Goal: Information Seeking & Learning: Learn about a topic

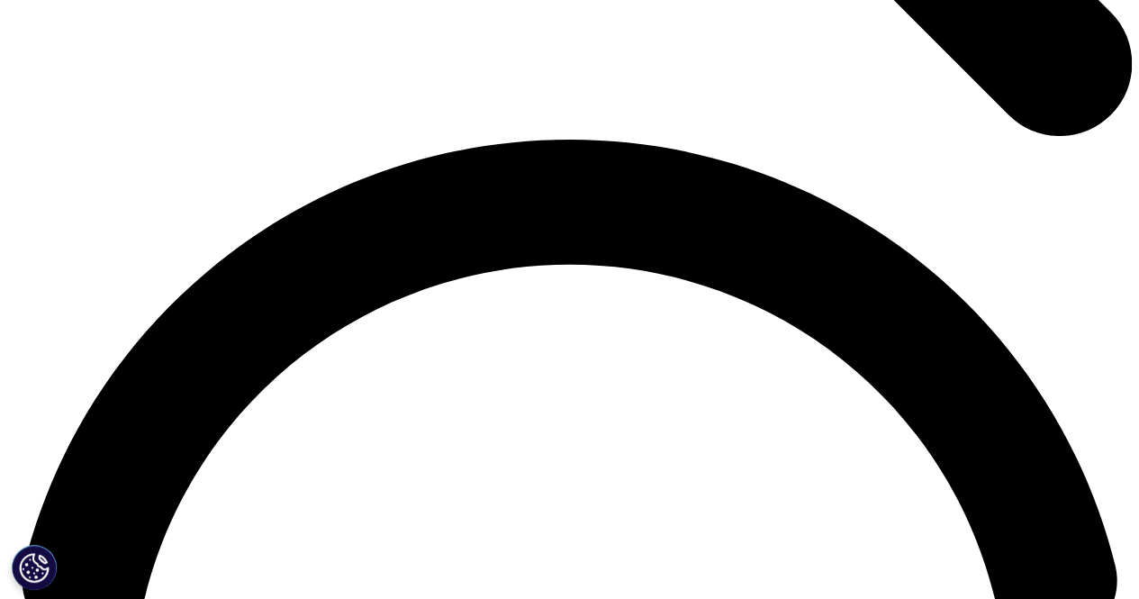
scroll to position [2052, 0]
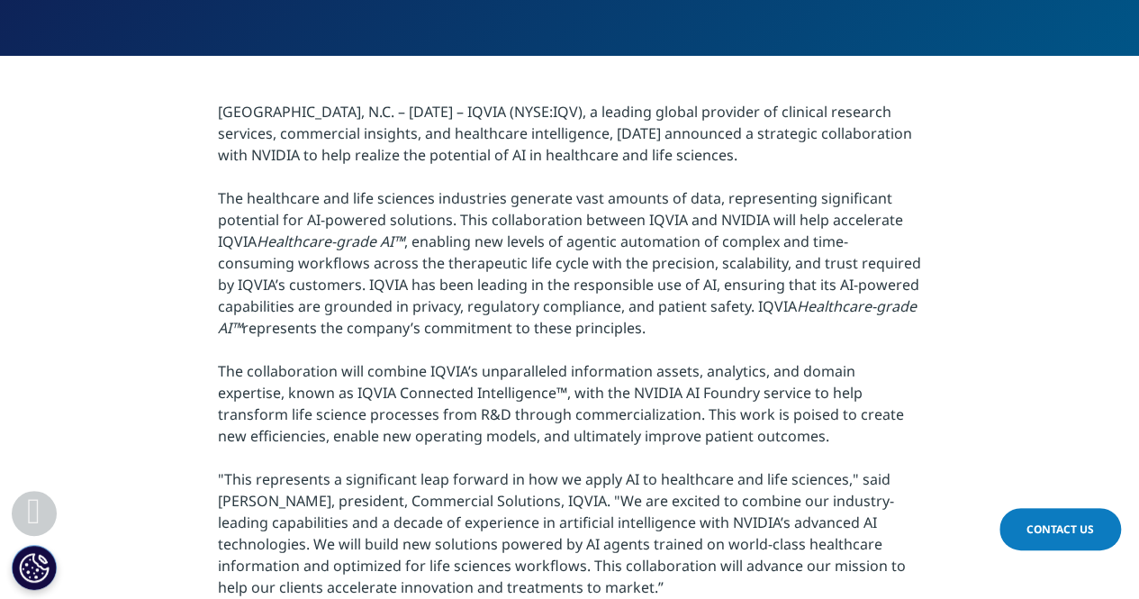
scroll to position [563, 0]
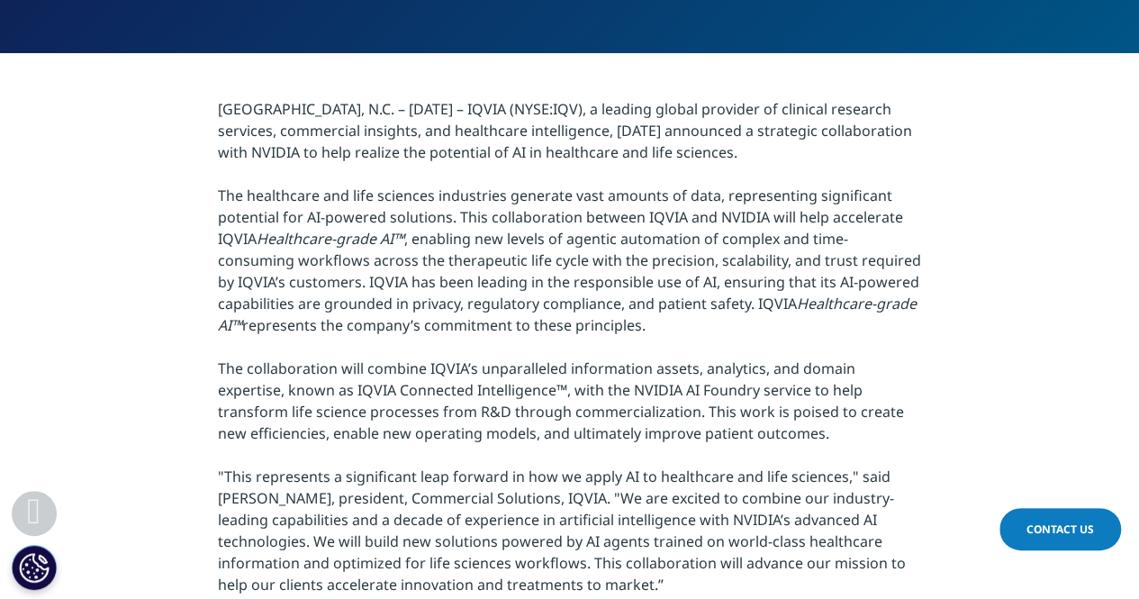
click at [812, 189] on p "[GEOGRAPHIC_DATA], N.C. – [DATE] – IQVIA (NYSE:IQV), a leading global provider …" at bounding box center [569, 416] width 703 height 637
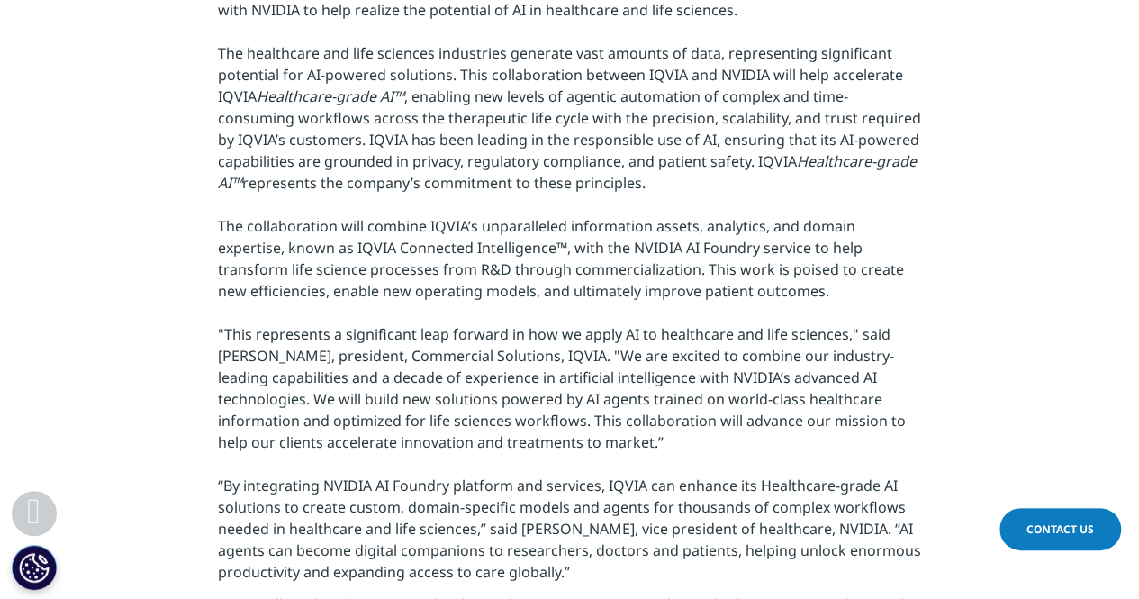
click at [716, 249] on p "[GEOGRAPHIC_DATA], N.C. – [DATE] – IQVIA (NYSE:IQV), a leading global provider …" at bounding box center [569, 274] width 703 height 637
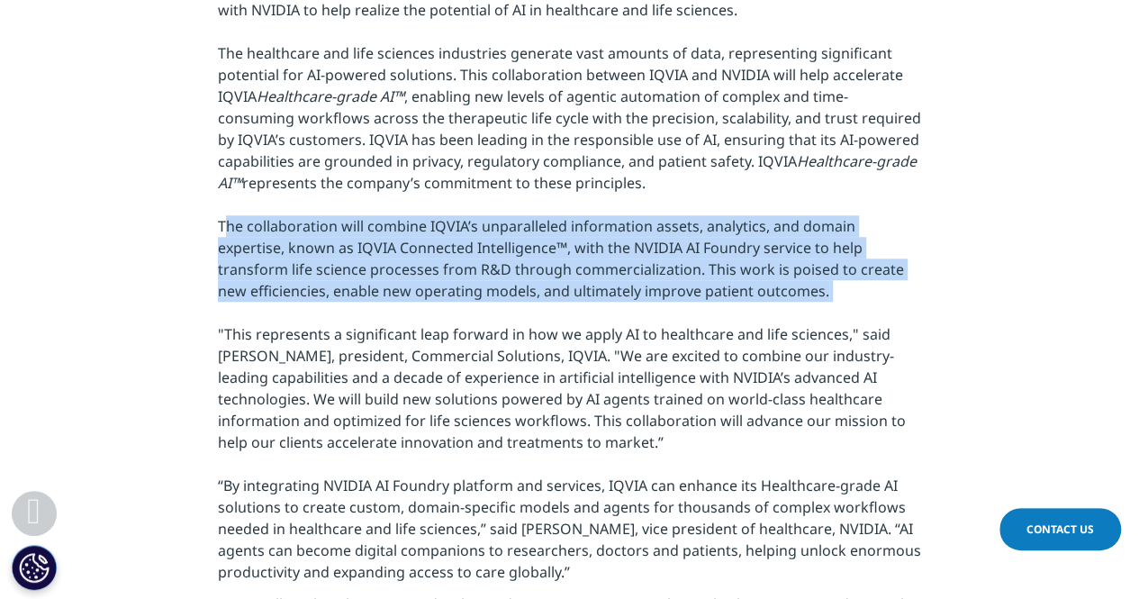
click at [716, 249] on p "[GEOGRAPHIC_DATA], N.C. – [DATE] – IQVIA (NYSE:IQV), a leading global provider …" at bounding box center [569, 274] width 703 height 637
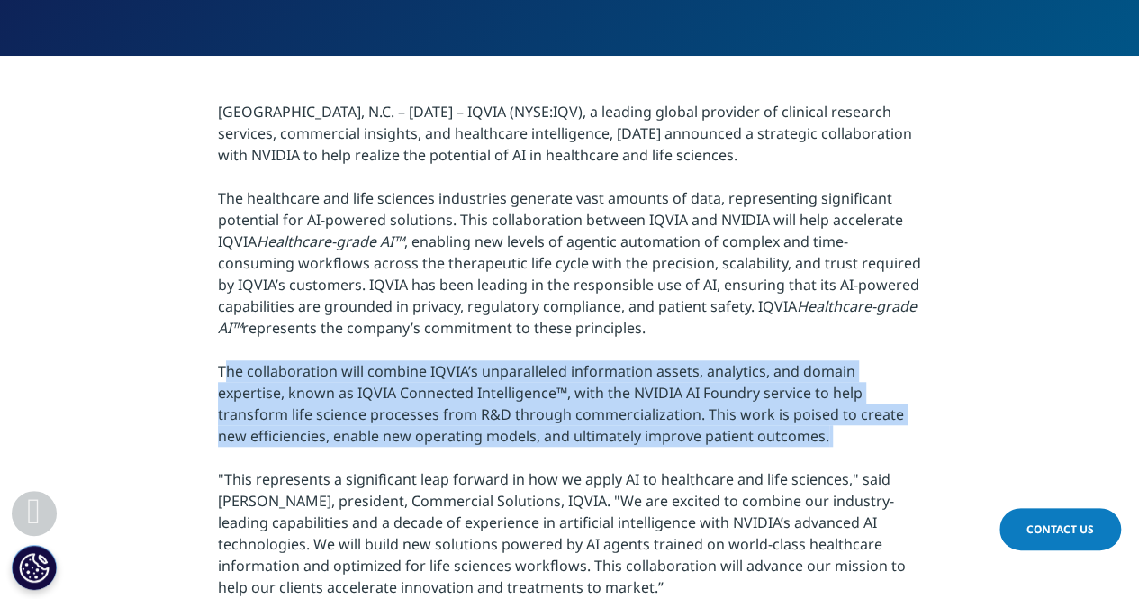
scroll to position [559, 0]
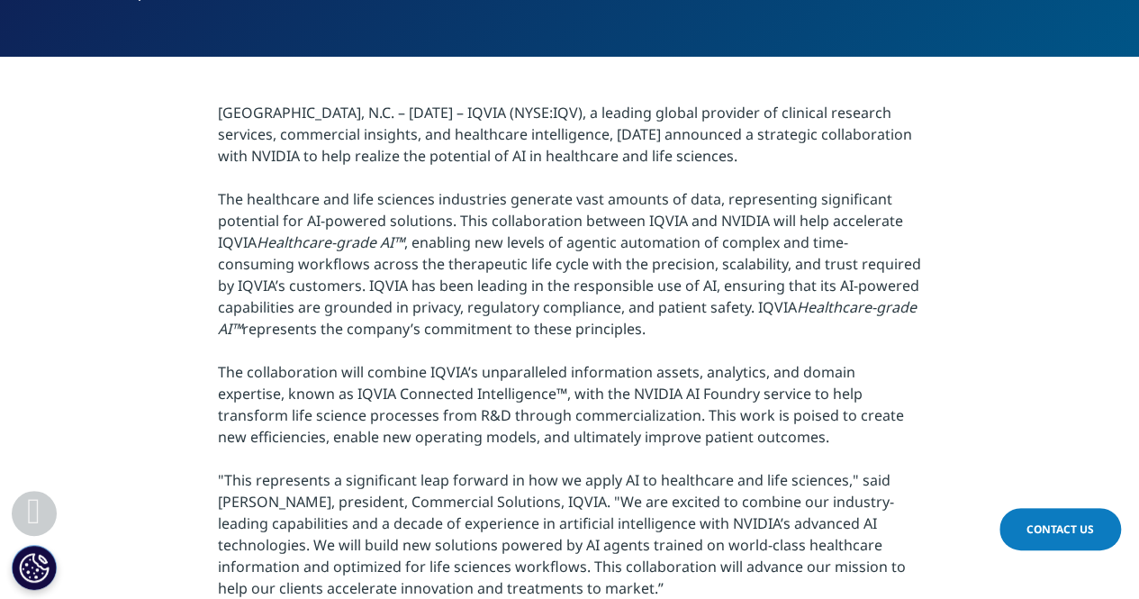
click at [741, 213] on p "[GEOGRAPHIC_DATA], N.C. – [DATE] – IQVIA (NYSE:IQV), a leading global provider …" at bounding box center [569, 420] width 703 height 637
click at [632, 225] on p "[GEOGRAPHIC_DATA], N.C. – [DATE] – IQVIA (NYSE:IQV), a leading global provider …" at bounding box center [569, 420] width 703 height 637
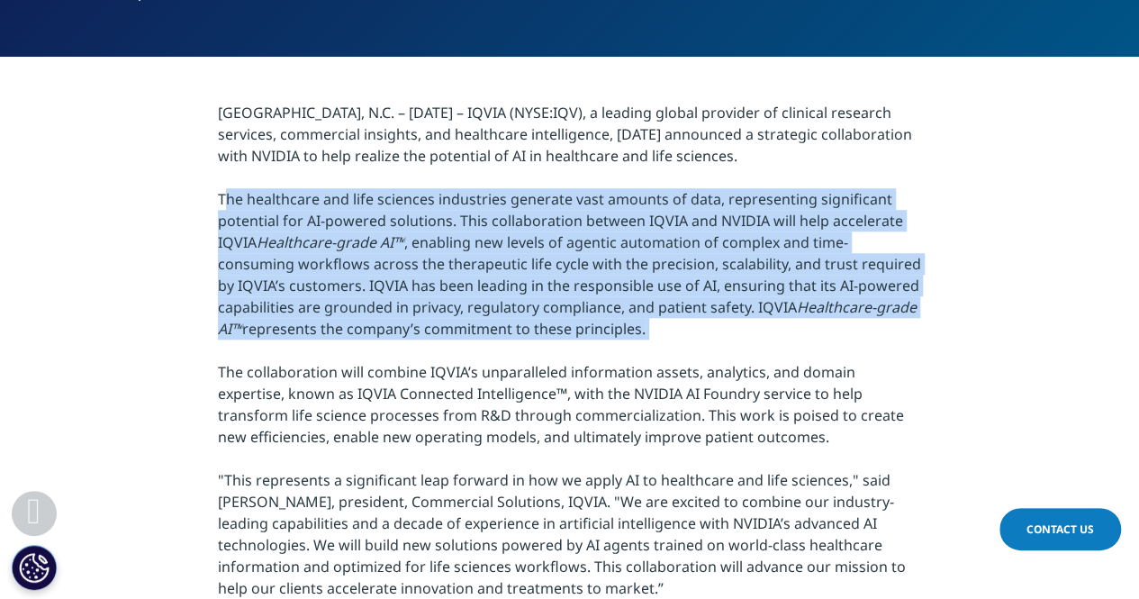
click at [597, 268] on p "[GEOGRAPHIC_DATA], N.C. – [DATE] – IQVIA (NYSE:IQV), a leading global provider …" at bounding box center [569, 420] width 703 height 637
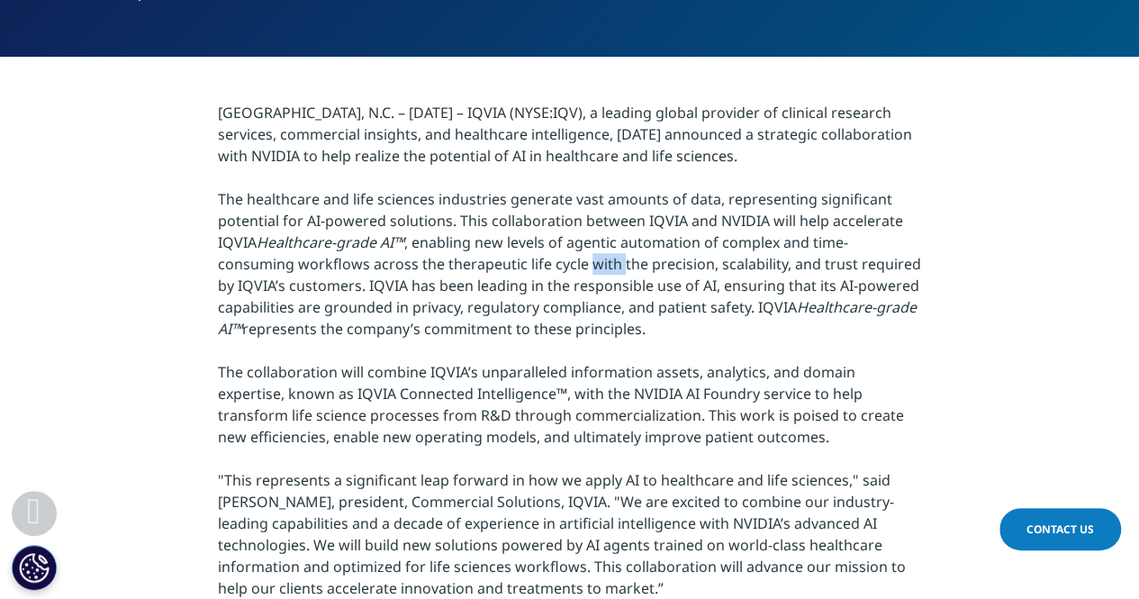
click at [597, 268] on p "[GEOGRAPHIC_DATA], N.C. – [DATE] – IQVIA (NYSE:IQV), a leading global provider …" at bounding box center [569, 420] width 703 height 637
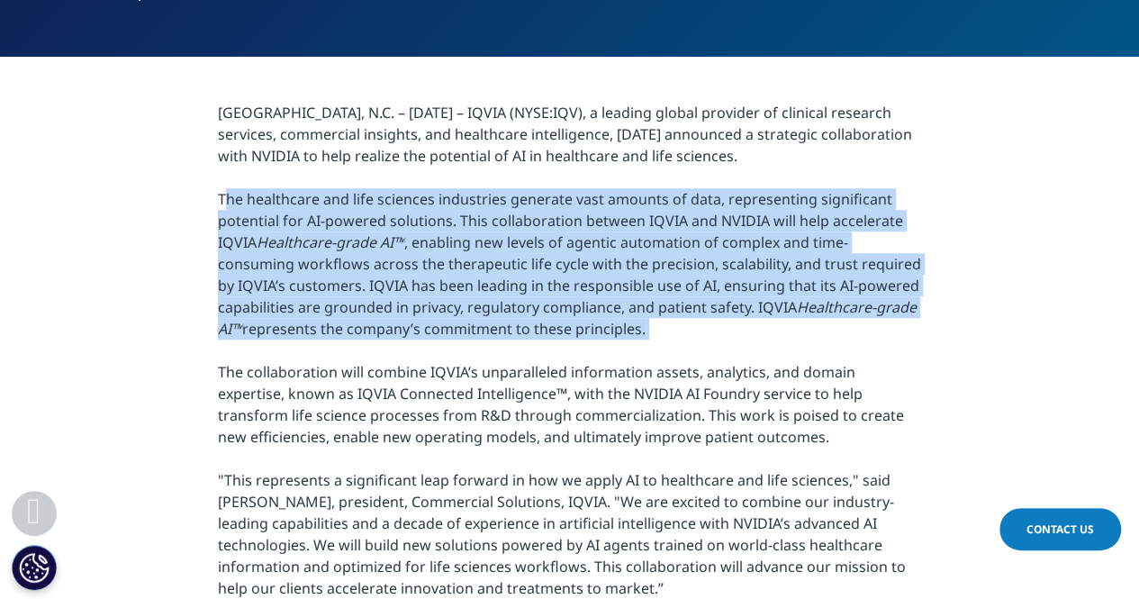
click at [597, 268] on p "[GEOGRAPHIC_DATA], N.C. – [DATE] – IQVIA (NYSE:IQV), a leading global provider …" at bounding box center [569, 420] width 703 height 637
click at [593, 285] on p "[GEOGRAPHIC_DATA], N.C. – [DATE] – IQVIA (NYSE:IQV), a leading global provider …" at bounding box center [569, 420] width 703 height 637
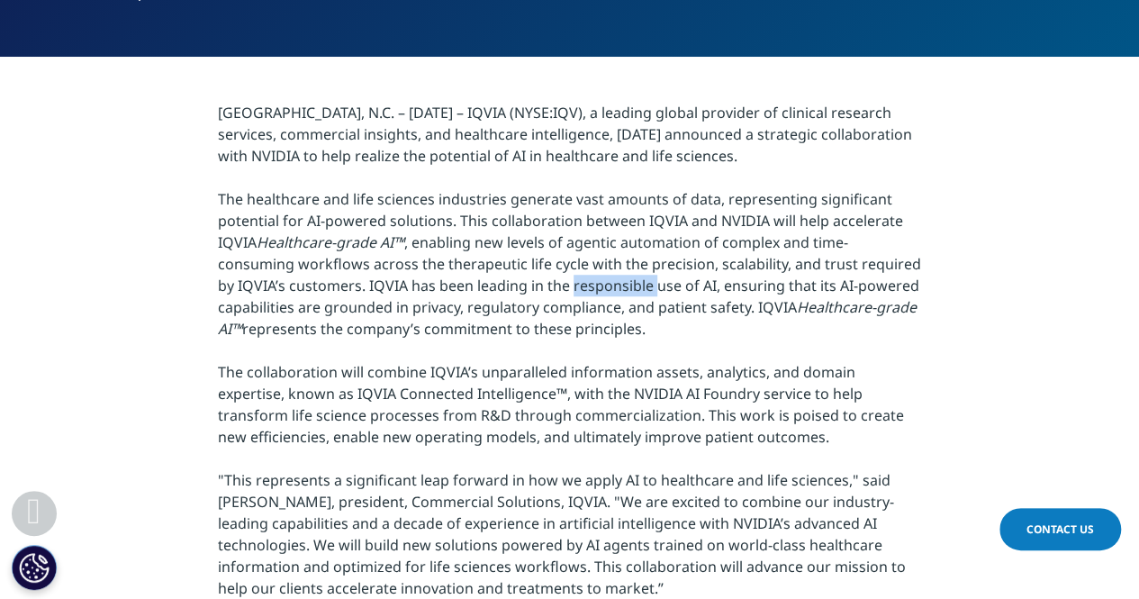
click at [593, 285] on p "[GEOGRAPHIC_DATA], N.C. – [DATE] – IQVIA (NYSE:IQV), a leading global provider …" at bounding box center [569, 420] width 703 height 637
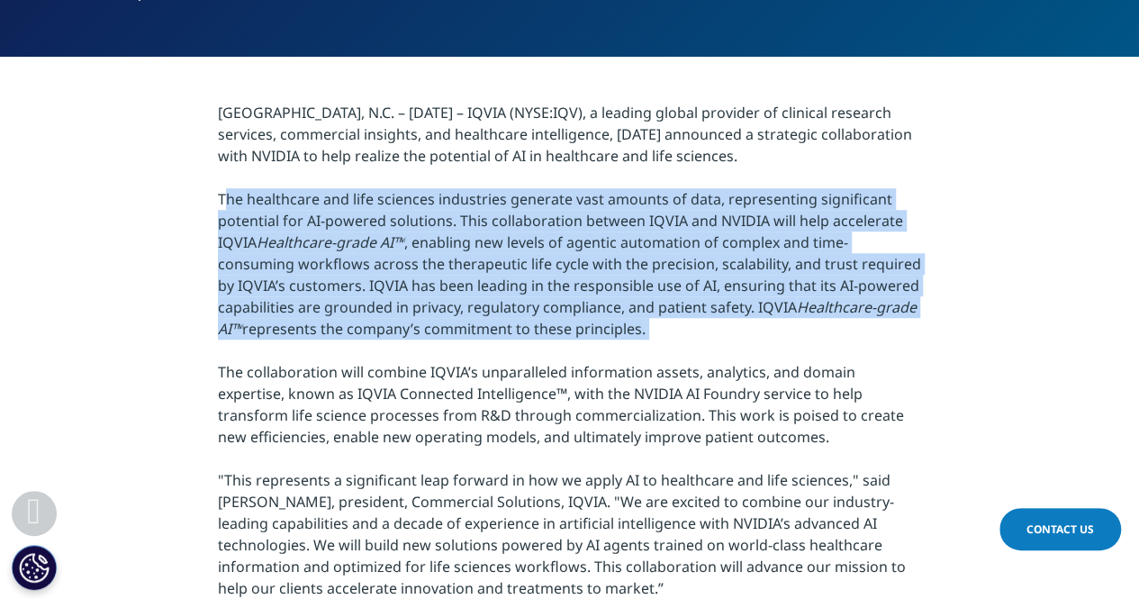
click at [593, 285] on p "[GEOGRAPHIC_DATA], N.C. – [DATE] – IQVIA (NYSE:IQV), a leading global provider …" at bounding box center [569, 420] width 703 height 637
click at [602, 302] on p "[GEOGRAPHIC_DATA], N.C. – [DATE] – IQVIA (NYSE:IQV), a leading global provider …" at bounding box center [569, 420] width 703 height 637
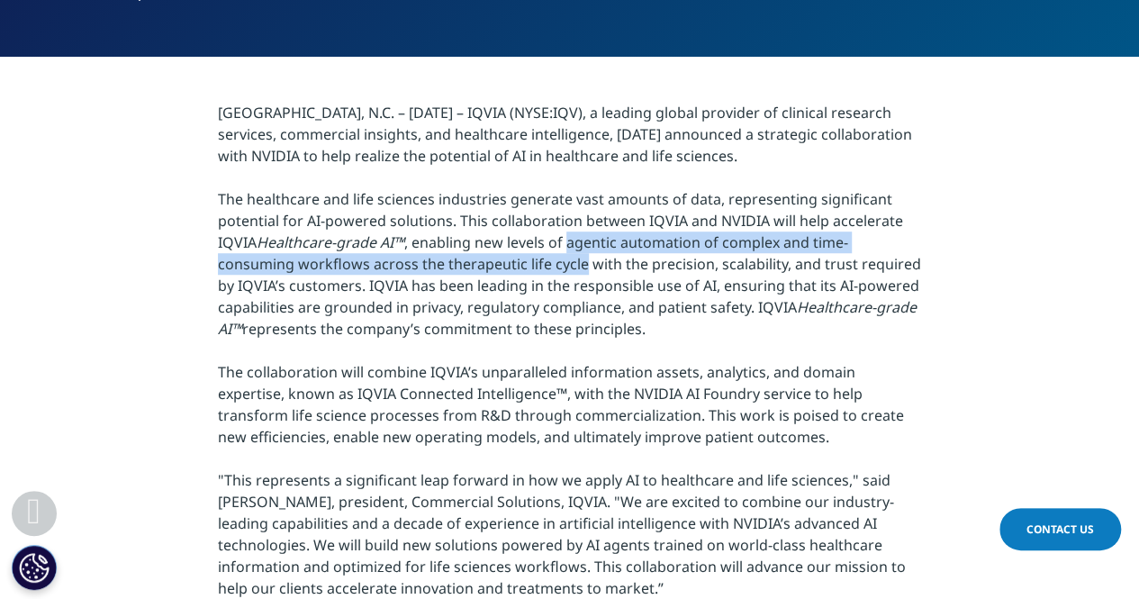
drag, startPoint x: 567, startPoint y: 245, endPoint x: 581, endPoint y: 270, distance: 29.0
click at [581, 270] on p "[GEOGRAPHIC_DATA], N.C. – [DATE] – IQVIA (NYSE:IQV), a leading global provider …" at bounding box center [569, 420] width 703 height 637
copy p "agentic automation of complex and time-consuming workflows across the therapeut…"
